Goal: Transaction & Acquisition: Download file/media

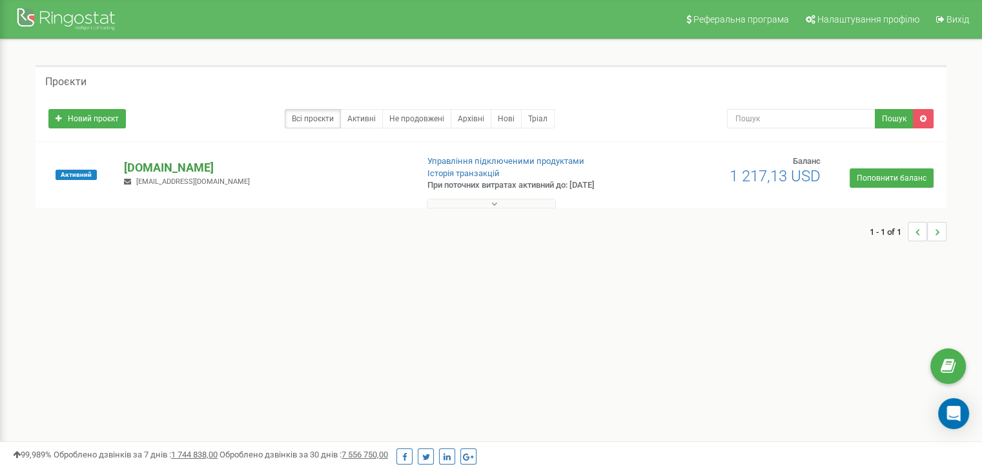
click at [146, 165] on p "[DOMAIN_NAME]" at bounding box center [265, 167] width 282 height 17
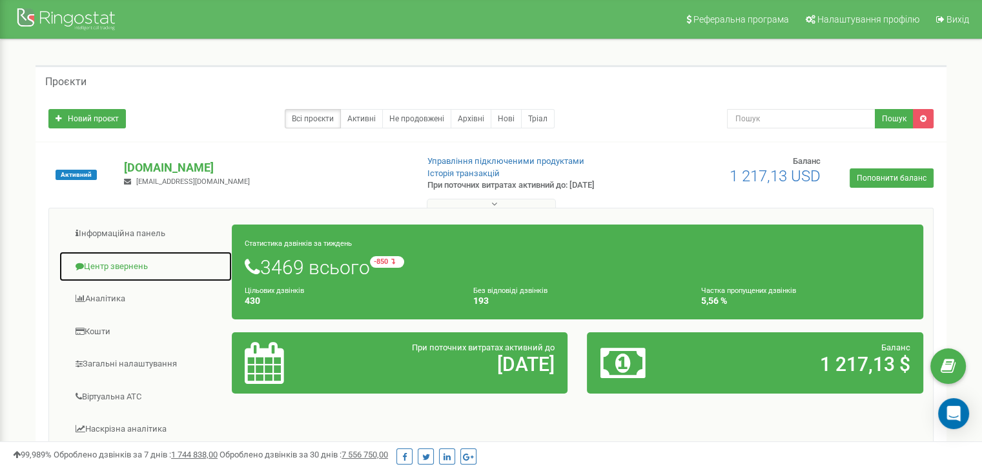
click at [119, 261] on link "Центр звернень" at bounding box center [146, 267] width 174 height 32
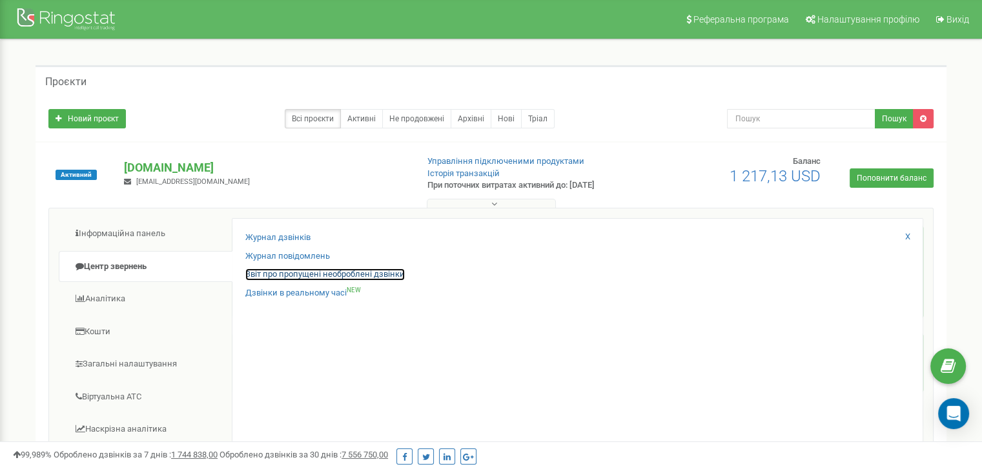
click at [263, 276] on link "Звіт про пропущені необроблені дзвінки" at bounding box center [324, 275] width 159 height 12
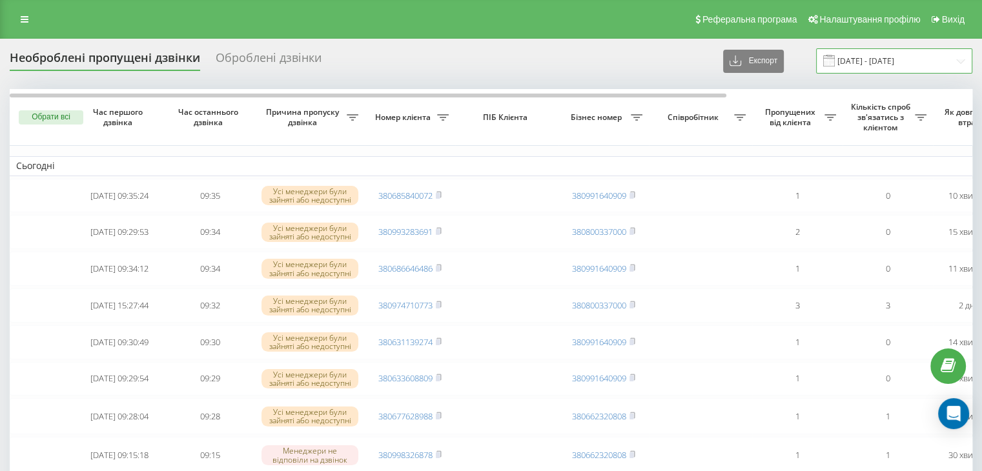
click at [865, 59] on input "[DATE] - [DATE]" at bounding box center [894, 60] width 156 height 25
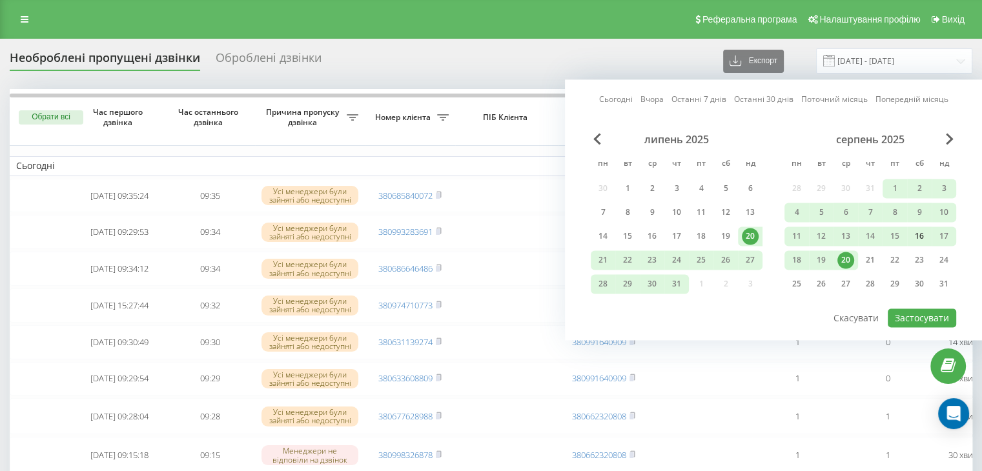
click at [917, 233] on div "16" at bounding box center [919, 236] width 17 height 17
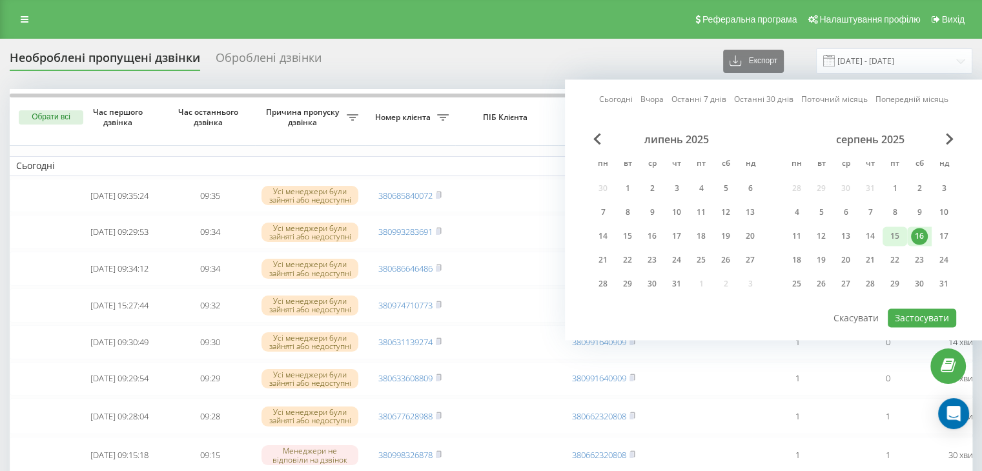
drag, startPoint x: 895, startPoint y: 232, endPoint x: 888, endPoint y: 234, distance: 6.7
click at [894, 232] on div "15" at bounding box center [894, 236] width 17 height 17
click at [847, 259] on div "20" at bounding box center [845, 260] width 17 height 17
click at [888, 236] on div "15" at bounding box center [894, 236] width 17 height 17
click at [903, 316] on button "Застосувати" at bounding box center [921, 318] width 68 height 19
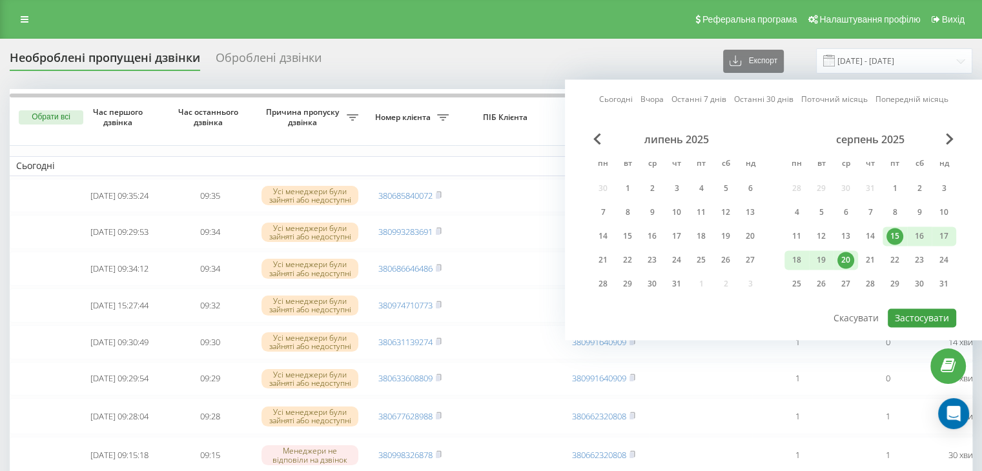
type input "[DATE] - [DATE]"
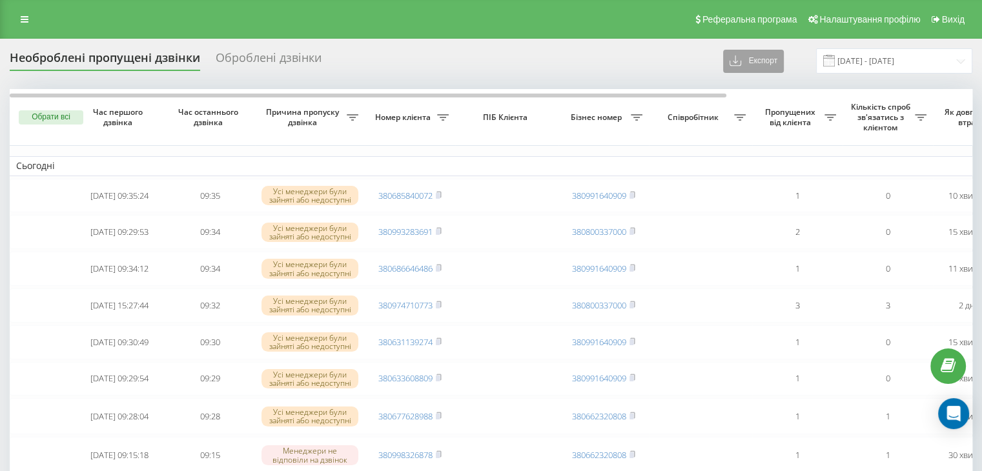
click at [756, 62] on button "Експорт" at bounding box center [753, 61] width 61 height 23
click at [753, 104] on span ".xlsx" at bounding box center [743, 108] width 19 height 12
